Goal: Task Accomplishment & Management: Manage account settings

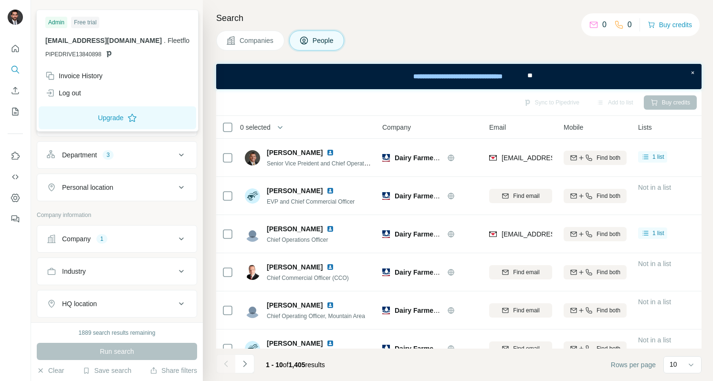
click at [17, 17] on img at bounding box center [15, 17] width 15 height 15
click at [86, 79] on div "Invoice History" at bounding box center [73, 76] width 57 height 10
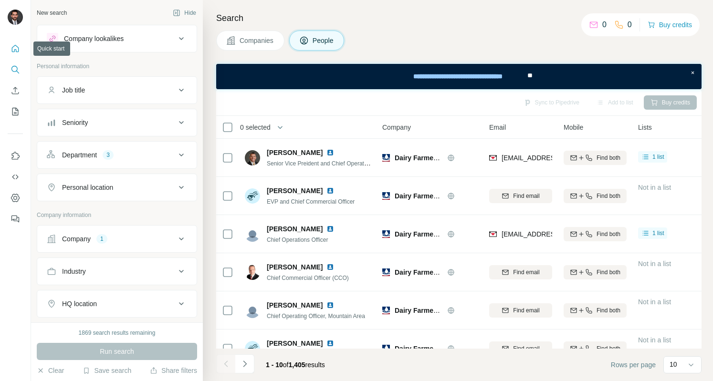
click at [20, 48] on button "Quick start" at bounding box center [15, 48] width 15 height 17
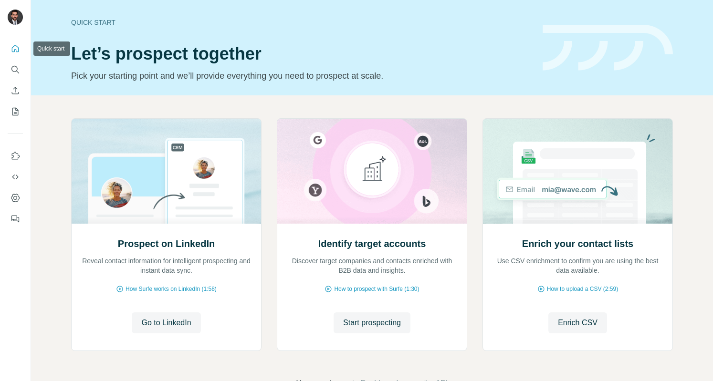
click at [17, 51] on icon "Quick start" at bounding box center [15, 49] width 10 height 10
click at [14, 72] on icon "Search" at bounding box center [15, 70] width 10 height 10
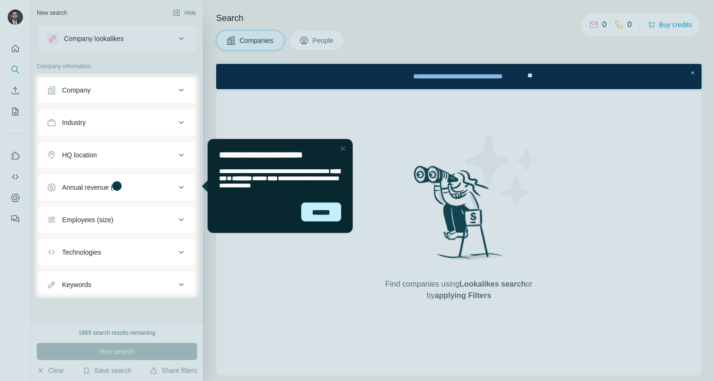
click at [323, 213] on div "******" at bounding box center [321, 211] width 40 height 19
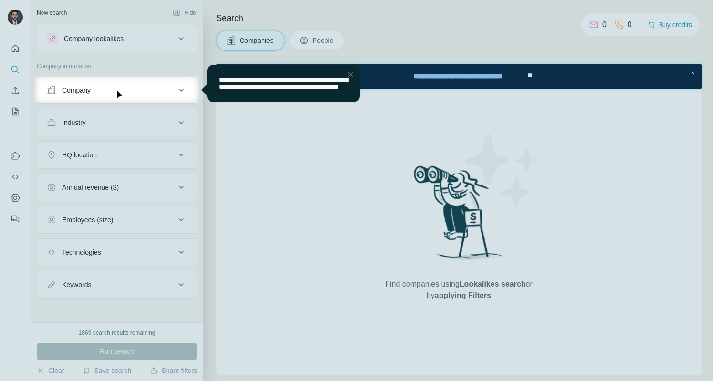
click at [349, 75] on div "Close Step" at bounding box center [349, 74] width 11 height 11
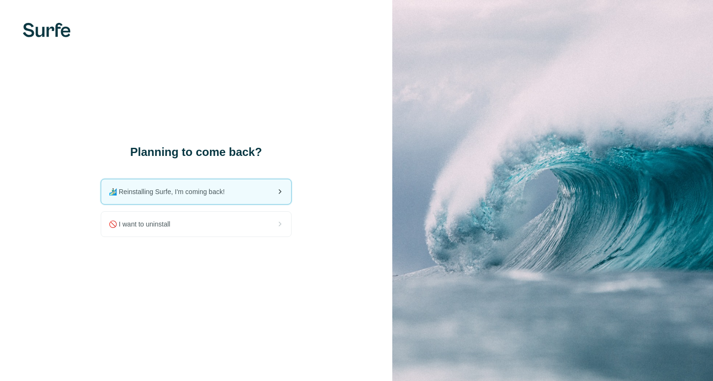
click at [180, 201] on div "🏄🏻‍♂️ Reinstalling Surfe, I'm coming back!" at bounding box center [196, 191] width 190 height 25
